Goal: Task Accomplishment & Management: Manage account settings

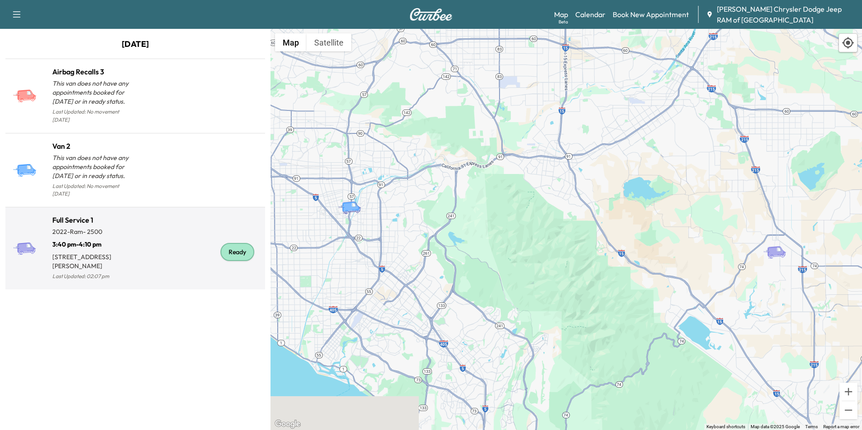
click at [116, 249] on p "[STREET_ADDRESS][PERSON_NAME]" at bounding box center [93, 260] width 83 height 22
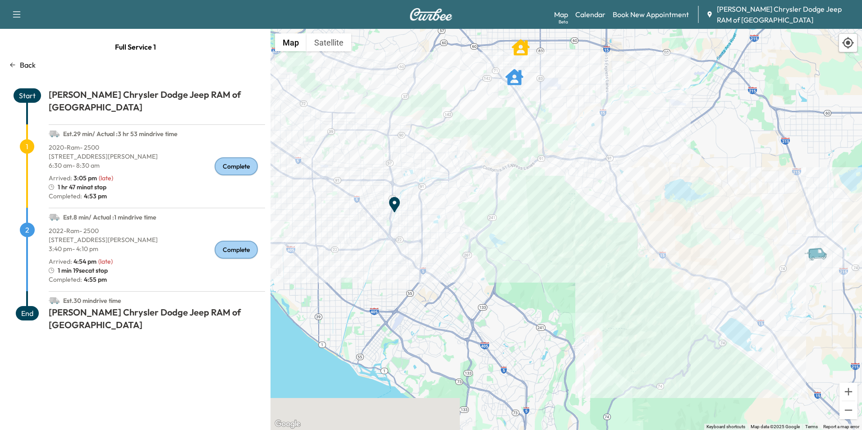
drag, startPoint x: 484, startPoint y: 299, endPoint x: 375, endPoint y: 200, distance: 147.1
click at [375, 200] on div "To activate drag with keyboard, press Alt + Enter. Once in keyboard drag state,…" at bounding box center [565, 229] width 591 height 401
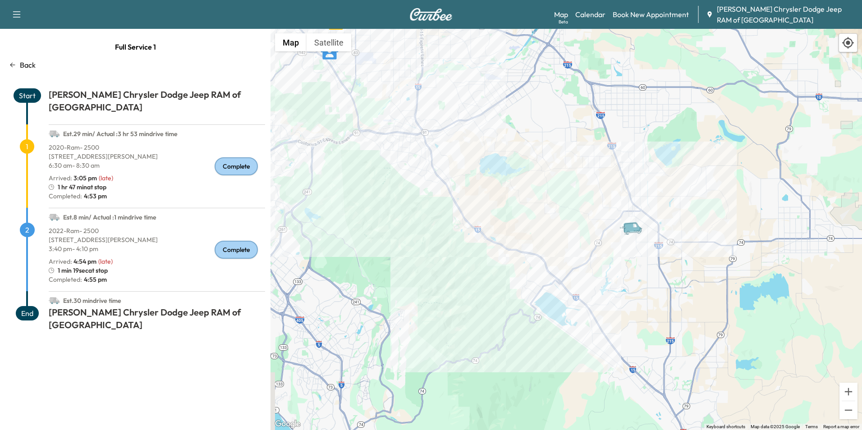
drag, startPoint x: 792, startPoint y: 266, endPoint x: 603, endPoint y: 240, distance: 190.6
click at [603, 240] on div "To activate drag with keyboard, press Alt + Enter. Once in keyboard drag state,…" at bounding box center [565, 229] width 591 height 401
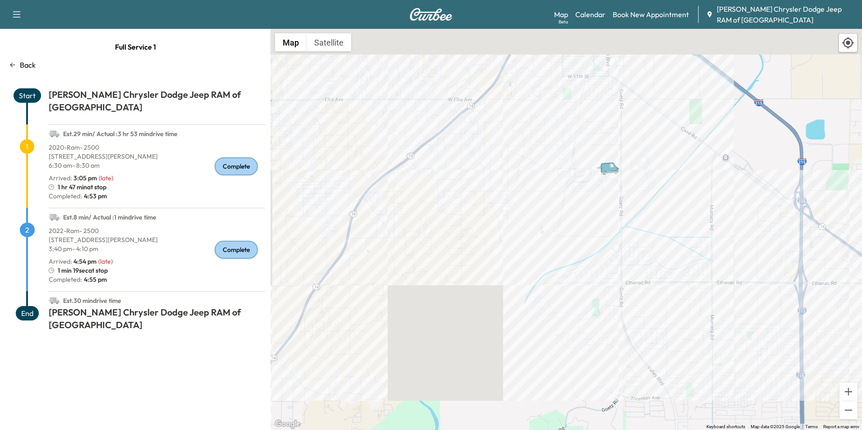
drag, startPoint x: 578, startPoint y: 157, endPoint x: 566, endPoint y: 248, distance: 91.9
click at [566, 248] on div "To activate drag with keyboard, press Alt + Enter. Once in keyboard drag state,…" at bounding box center [565, 229] width 591 height 401
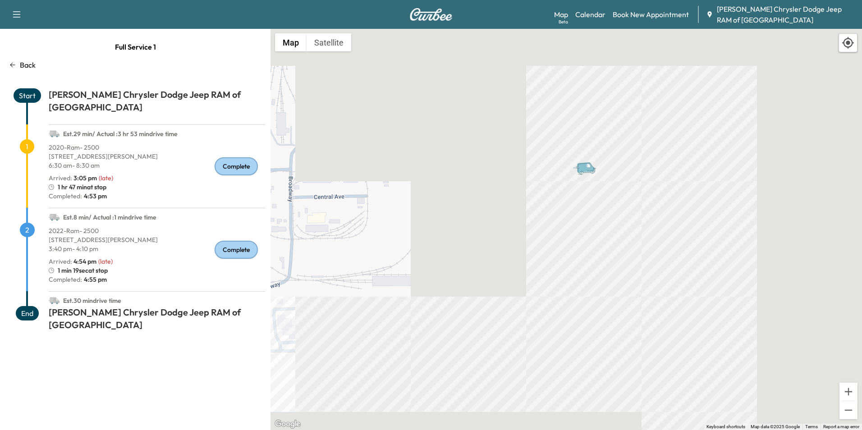
drag, startPoint x: 585, startPoint y: 225, endPoint x: 524, endPoint y: 285, distance: 86.1
click at [524, 285] on div "To activate drag with keyboard, press Alt + Enter. Once in keyboard drag state,…" at bounding box center [565, 229] width 591 height 401
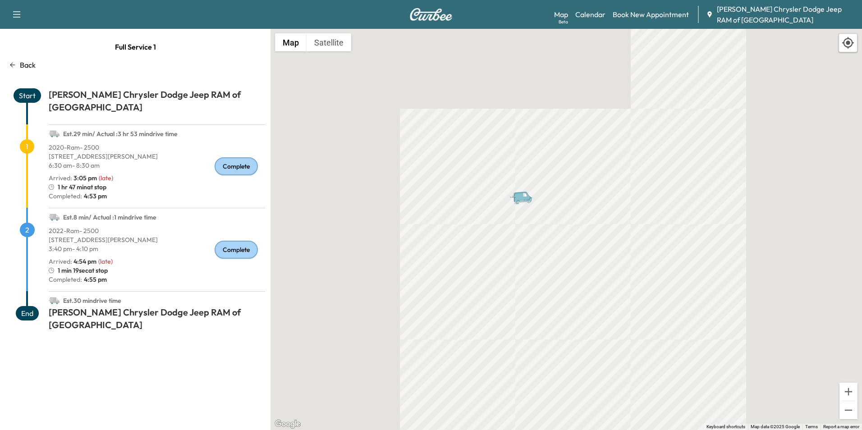
drag, startPoint x: 505, startPoint y: 248, endPoint x: 559, endPoint y: 256, distance: 54.2
click at [559, 256] on div "To activate drag with keyboard, press Alt + Enter. Once in keyboard drag state,…" at bounding box center [565, 229] width 591 height 401
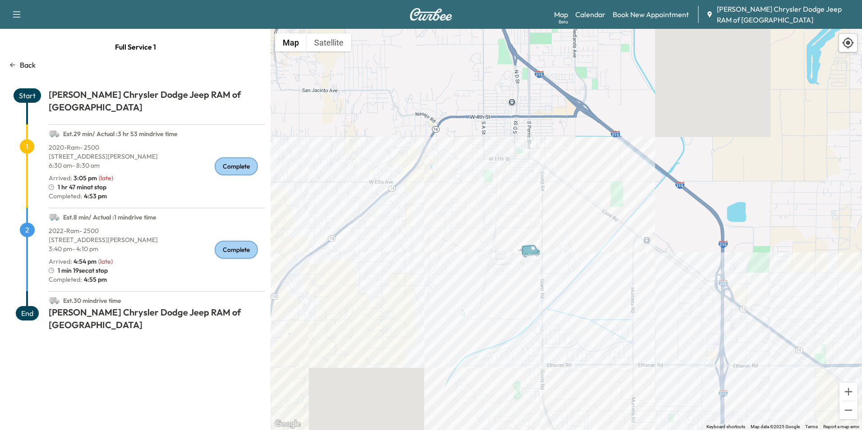
click at [14, 18] on icon "button" at bounding box center [16, 14] width 11 height 11
click at [27, 48] on button "Log Out" at bounding box center [32, 51] width 34 height 14
